Goal: Task Accomplishment & Management: Manage account settings

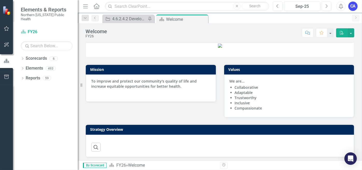
click at [5, 30] on icon "button" at bounding box center [6, 28] width 5 height 4
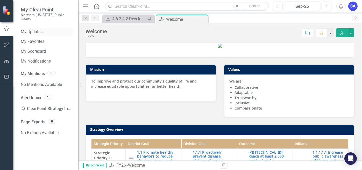
click at [38, 30] on link "My Updates" at bounding box center [47, 32] width 52 height 6
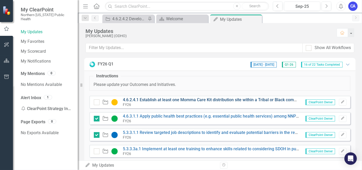
click at [155, 97] on link "4.6.2.4.1 Establish at least one Momma Care Kit distribution site within a Trib…" at bounding box center [215, 99] width 184 height 5
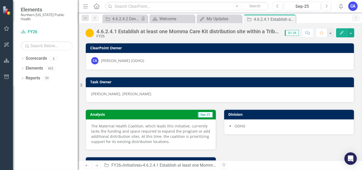
click at [340, 34] on button "Edit" at bounding box center [341, 32] width 11 height 9
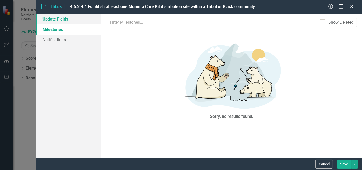
click at [60, 24] on link "Update Fields" at bounding box center [68, 19] width 65 height 10
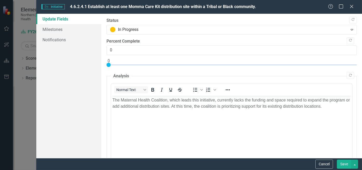
click at [187, 107] on p "The Maternal Health Coalition, which leads this initiative, currently lacks the…" at bounding box center [231, 103] width 238 height 12
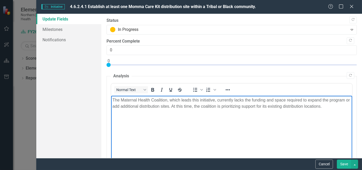
click at [274, 101] on p "The Maternal Health Coalition, which leads this initiative, currently lacks the…" at bounding box center [231, 103] width 238 height 12
click at [331, 104] on p "The Maternal Health Coalition, which leads this initiative, currently lacks the…" at bounding box center [231, 103] width 238 height 12
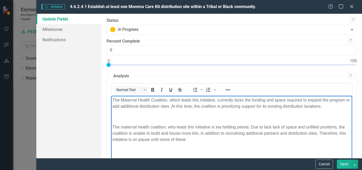
click at [219, 128] on p "The maternal health coalition, who leads this initiative is ina holding period.…" at bounding box center [231, 133] width 238 height 19
click at [249, 128] on p "The maternal health coalition, who leads this initiative is in a holding period…" at bounding box center [231, 133] width 238 height 19
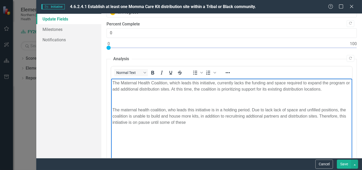
scroll to position [26, 0]
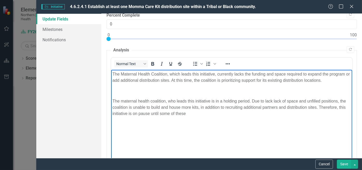
click at [192, 113] on p "The maternal health coalition, who leads this initiative is in a holding period…" at bounding box center [231, 107] width 238 height 19
click at [339, 106] on p "The maternal health coalition, who leads this initiative is in a holding period…" at bounding box center [231, 107] width 238 height 19
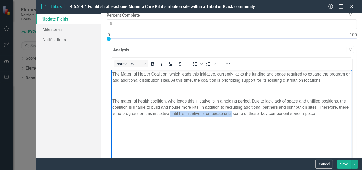
drag, startPoint x: 241, startPoint y: 112, endPoint x: 181, endPoint y: 112, distance: 60.0
click at [181, 112] on p "The maternal health coalition, who leads this initiative is in a holding period…" at bounding box center [231, 107] width 238 height 19
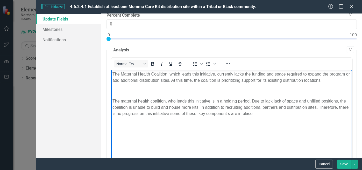
click at [208, 114] on p "The maternal health coalition, who leads this initiative is in a holding period…" at bounding box center [231, 107] width 238 height 19
click at [265, 115] on p "The maternal health coalition, who leads this initiative is in a holding period…" at bounding box center [231, 107] width 238 height 19
drag, startPoint x: 257, startPoint y: 115, endPoint x: 130, endPoint y: 102, distance: 127.5
click at [111, 96] on html "The Maternal Health Coalition, which leads this initiative, currently lacks the…" at bounding box center [231, 109] width 241 height 78
copy p "The maternal health coalition, who leads this initiative is in a holding period…"
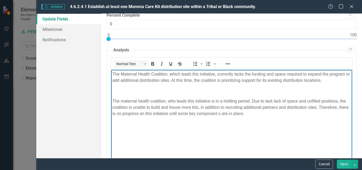
click at [272, 123] on body "The Maternal Health Coalition, which leads this initiative, currently lacks the…" at bounding box center [231, 109] width 241 height 78
drag, startPoint x: 260, startPoint y: 114, endPoint x: 107, endPoint y: 73, distance: 158.1
click at [111, 73] on html "The Maternal Health Coalition, which leads this initiative, currently lacks the…" at bounding box center [231, 109] width 241 height 78
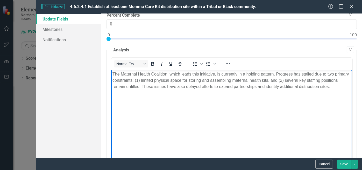
click at [275, 80] on p "The Maternal Health Coalition, which leads this initiative, is currently in a h…" at bounding box center [231, 80] width 238 height 19
click at [290, 91] on body "The Maternal Health Coalition, which leads this initiative, is currently in a h…" at bounding box center [231, 109] width 241 height 78
click at [308, 82] on p "The Maternal Health Coalition, which leads this initiative, is currently in a h…" at bounding box center [231, 80] width 238 height 19
click at [242, 107] on body "The Maternal Health Coalition, which leads this initiative, is currently in a h…" at bounding box center [231, 109] width 241 height 78
click at [241, 107] on body "The Maternal Health Coalition, which leads this initiative, is currently in a h…" at bounding box center [231, 109] width 241 height 78
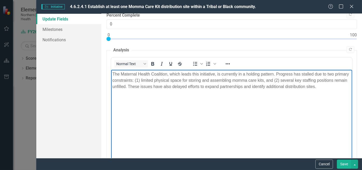
click at [192, 91] on body "The Maternal Health Coalition, which leads this initiative, is currently in a h…" at bounding box center [231, 109] width 241 height 78
click at [203, 87] on p "The Maternal Health Coalition, which leads this initiative, is currently in a h…" at bounding box center [231, 80] width 238 height 19
click at [250, 93] on body "The Maternal Health Coalition, which leads this initiative, is currently in a h…" at bounding box center [231, 109] width 241 height 78
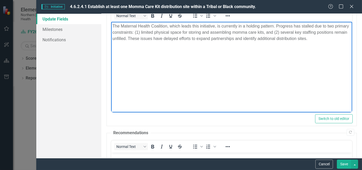
scroll to position [0, 0]
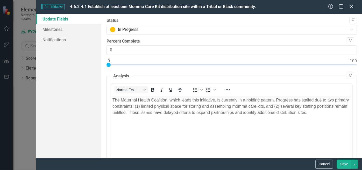
click at [343, 166] on button "Save" at bounding box center [343, 163] width 14 height 9
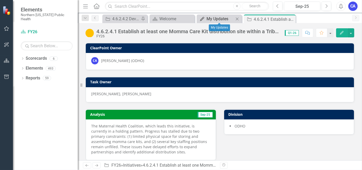
click at [210, 21] on div "My Updates" at bounding box center [219, 19] width 27 height 6
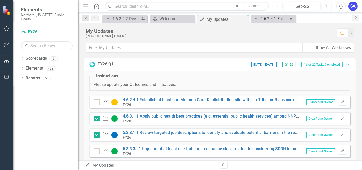
click at [264, 21] on div "4.6.2.4.1 Establish at least one Momma Care Kit distribution site within a Trib…" at bounding box center [273, 19] width 27 height 6
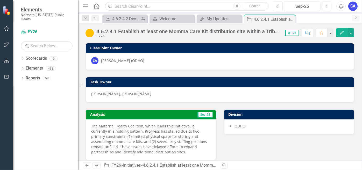
click at [0, 0] on icon "Close" at bounding box center [0, 0] width 0 height 0
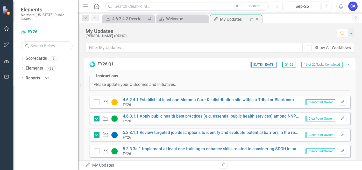
click at [229, 20] on div "My Updates" at bounding box center [234, 19] width 28 height 6
click at [172, 99] on link "4.6.2.4.1 Establish at least one Momma Care Kit distribution site within a Trib…" at bounding box center [215, 99] width 184 height 5
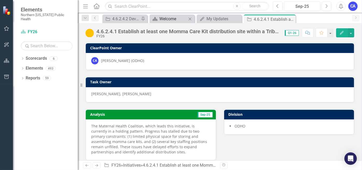
click at [171, 17] on div "Welcome" at bounding box center [172, 19] width 27 height 6
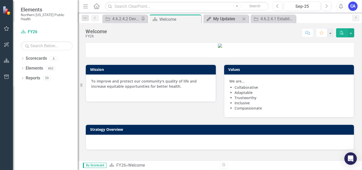
click at [222, 17] on div "My Updates" at bounding box center [226, 19] width 27 height 6
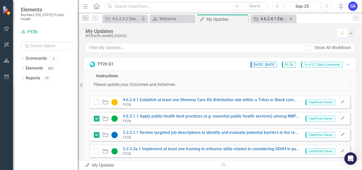
click at [273, 21] on div "4.6.2.4.1 Establish at least one Momma Care Kit distribution site within a Trib…" at bounding box center [273, 19] width 27 height 6
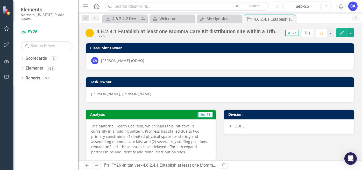
drag, startPoint x: 292, startPoint y: 18, endPoint x: 286, endPoint y: 22, distance: 6.5
click at [0, 0] on icon "Close" at bounding box center [0, 0] width 0 height 0
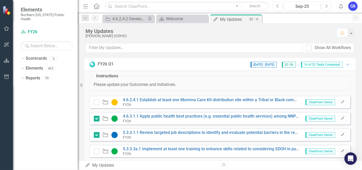
click at [218, 20] on icon "My Updates" at bounding box center [215, 19] width 5 height 4
click at [95, 102] on input "checkbox" at bounding box center [95, 100] width 3 height 3
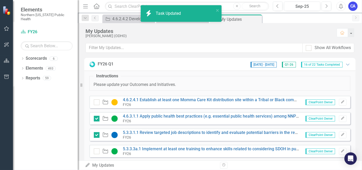
checkbox input "true"
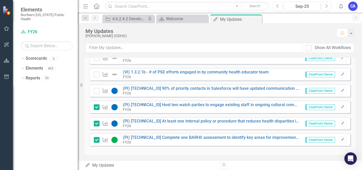
scroll to position [253, 0]
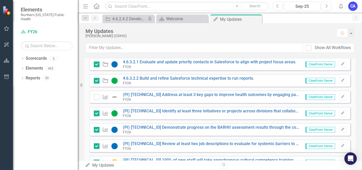
scroll to position [124, 0]
